Goal: Navigation & Orientation: Find specific page/section

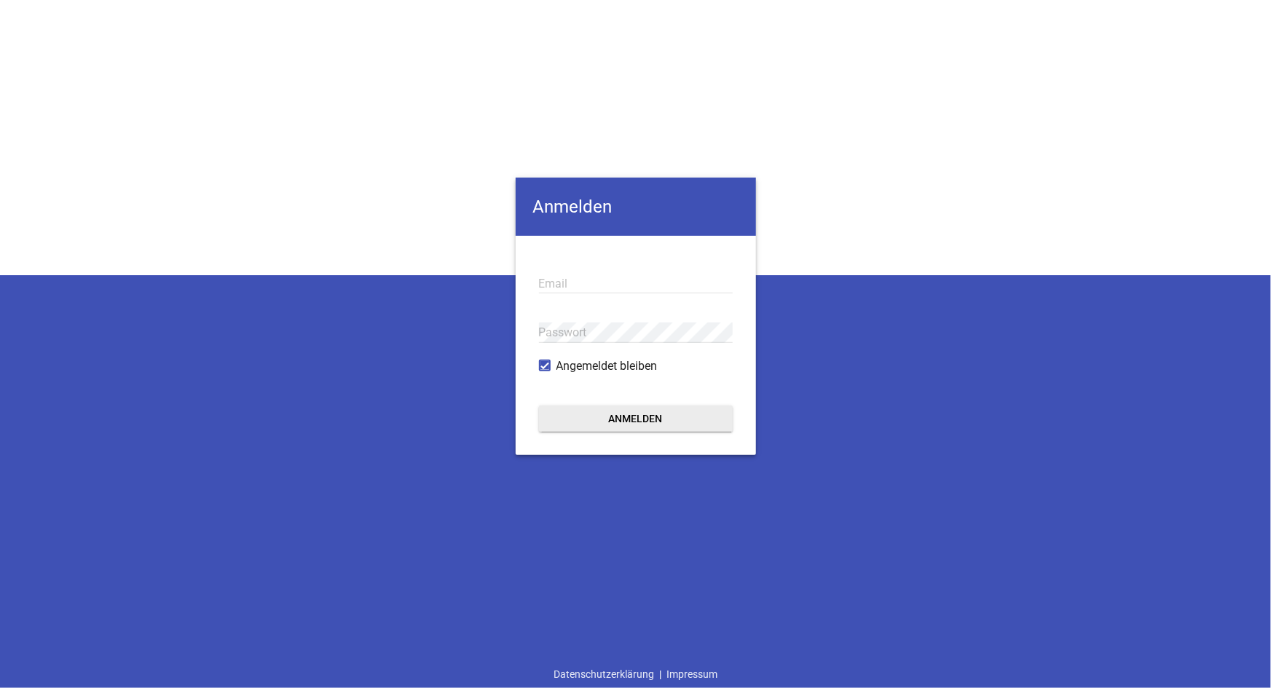
type input "[EMAIL_ADDRESS][DOMAIN_NAME]"
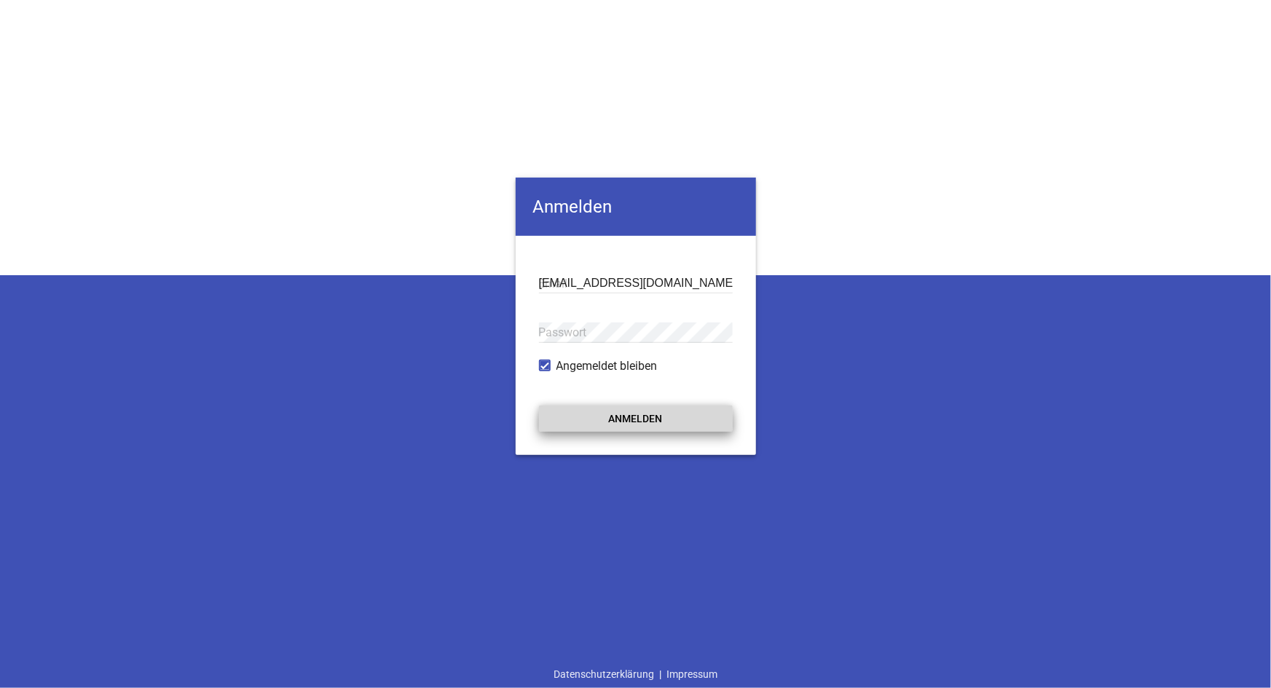
click at [617, 414] on button "Anmelden" at bounding box center [636, 419] width 194 height 26
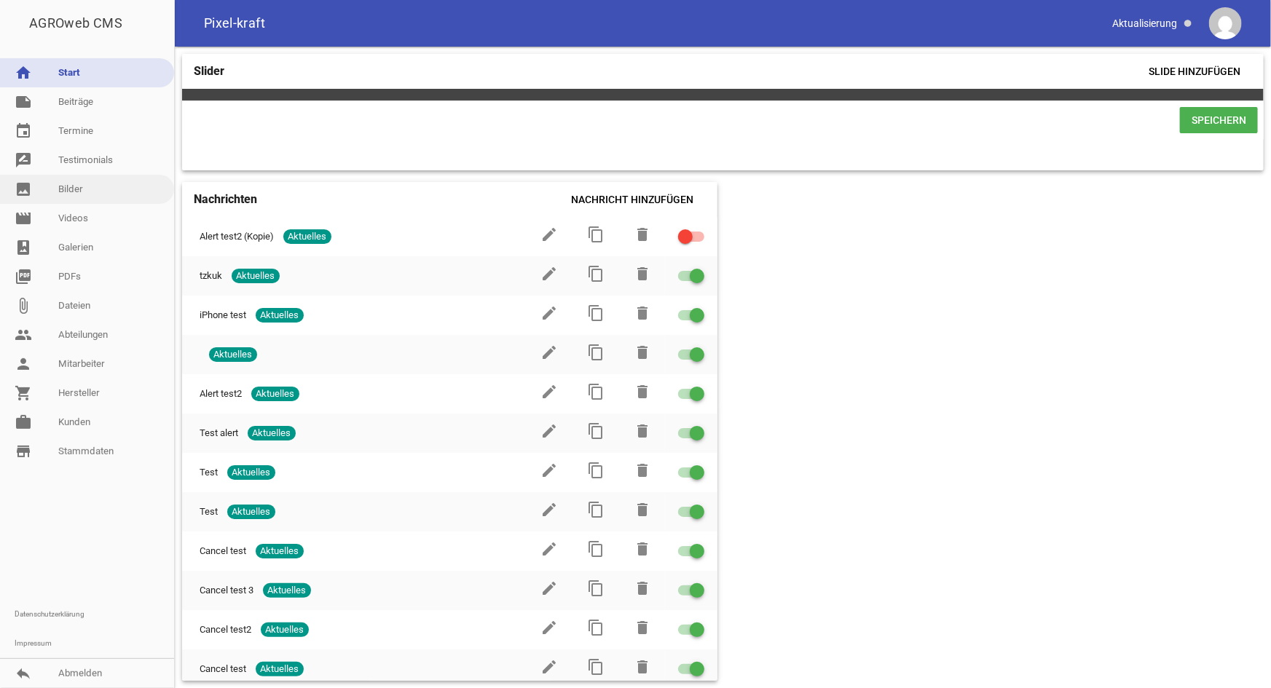
click at [79, 184] on link "image Bilder" at bounding box center [87, 189] width 174 height 29
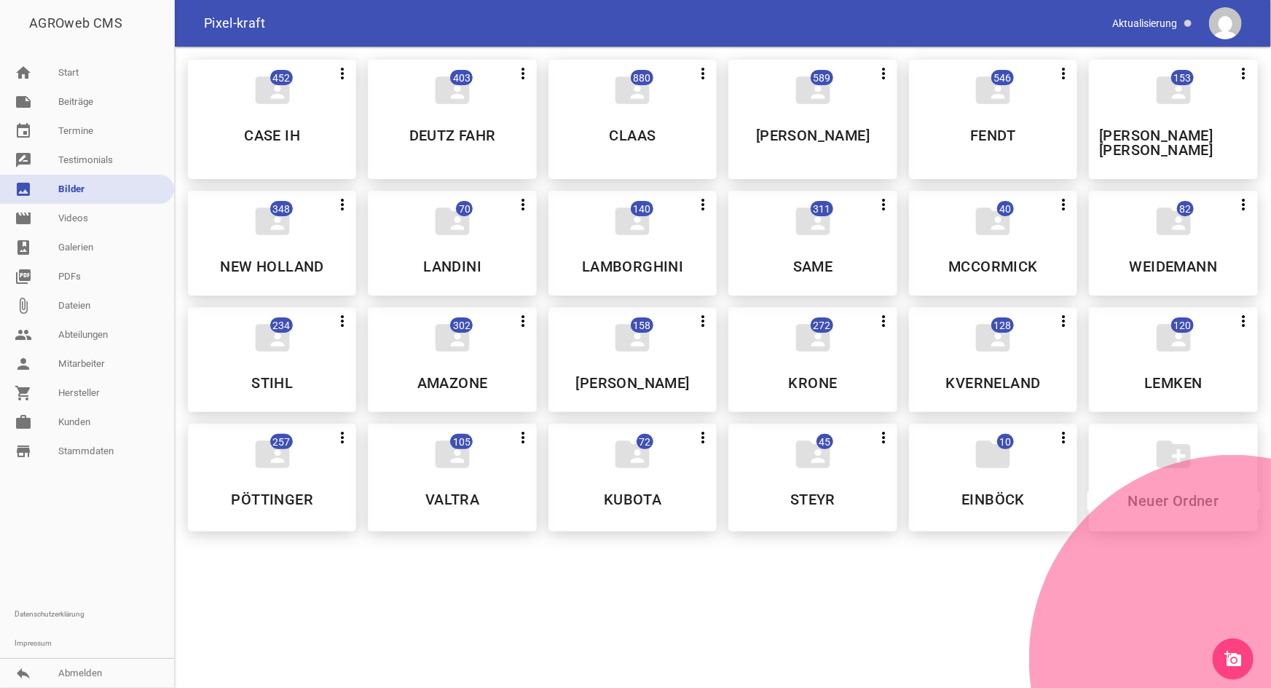
click at [991, 146] on div "folder_shared 546 more_vert Nicht mehr Teilen Bearbeiten Löschen FENDT" at bounding box center [993, 119] width 168 height 119
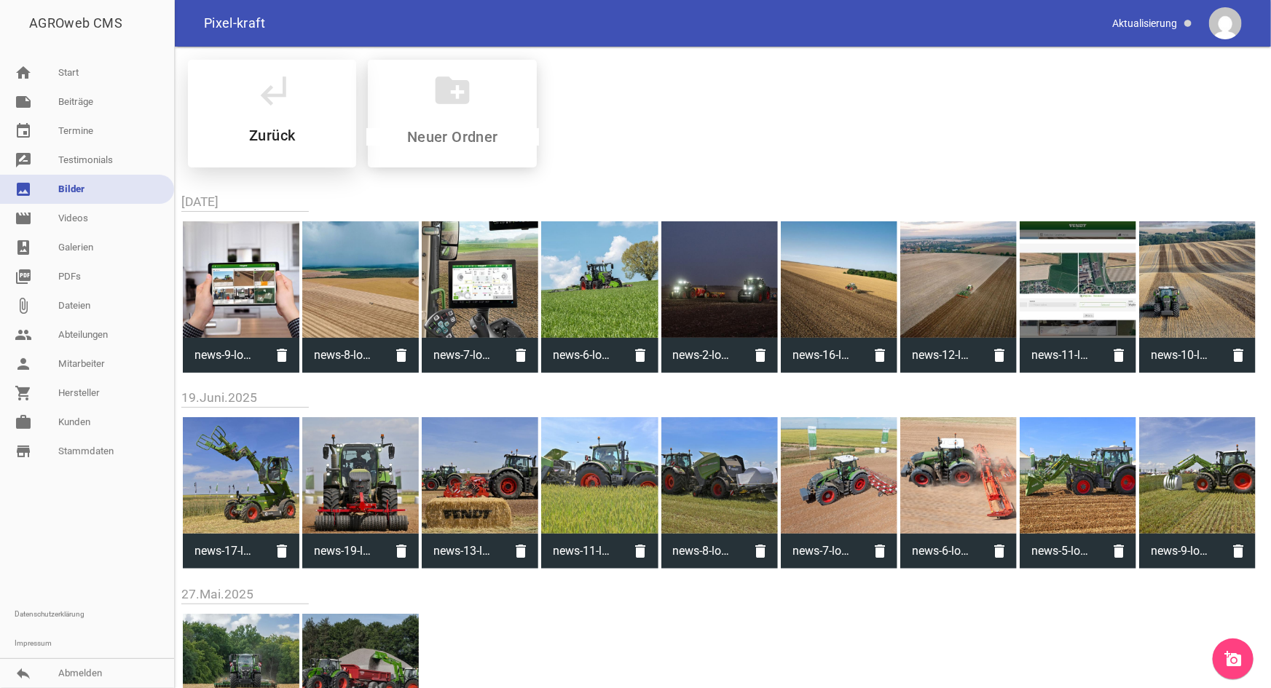
click at [272, 134] on h5 "Zurück" at bounding box center [272, 135] width 46 height 15
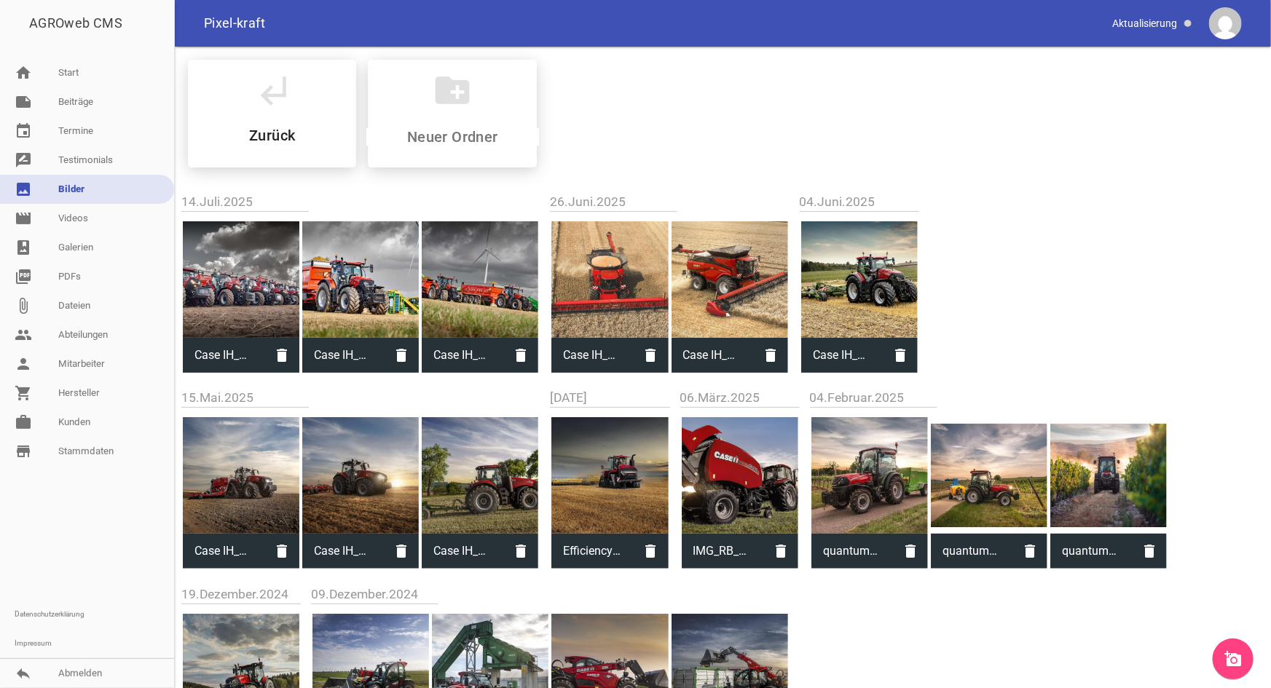
click at [272, 139] on h5 "Zurück" at bounding box center [272, 135] width 46 height 15
click at [63, 189] on link "image Bilder" at bounding box center [87, 189] width 174 height 29
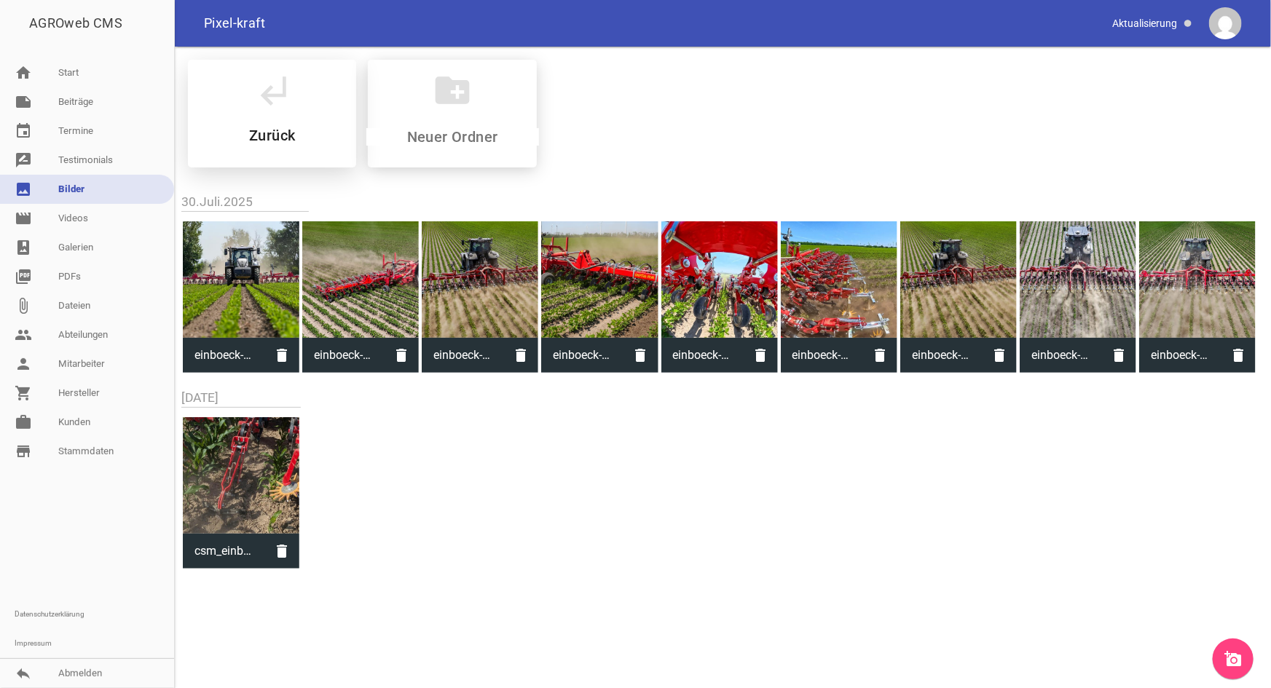
click at [295, 128] on h5 "Zurück" at bounding box center [272, 135] width 46 height 15
